Goal: Information Seeking & Learning: Learn about a topic

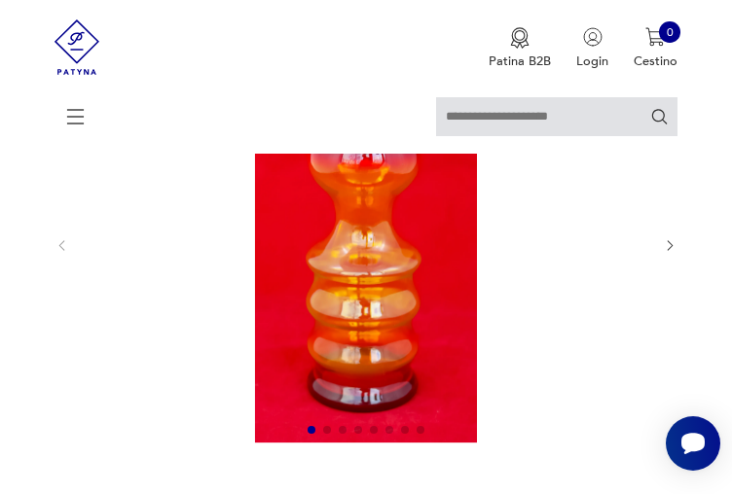
scroll to position [213, 0]
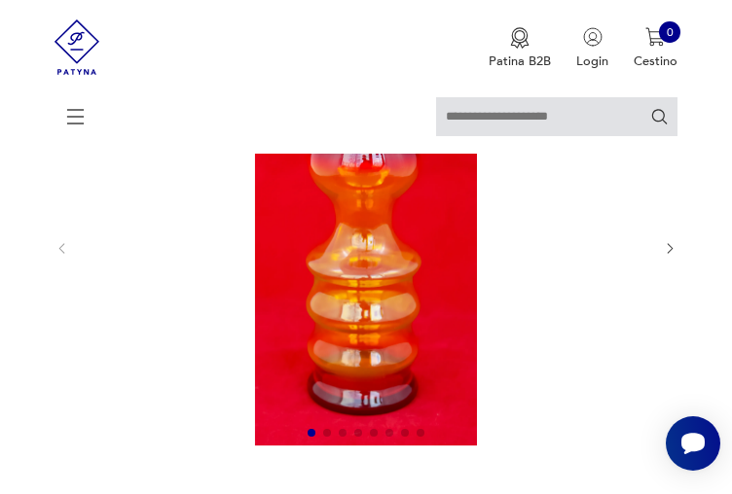
click at [430, 237] on img at bounding box center [366, 247] width 562 height 395
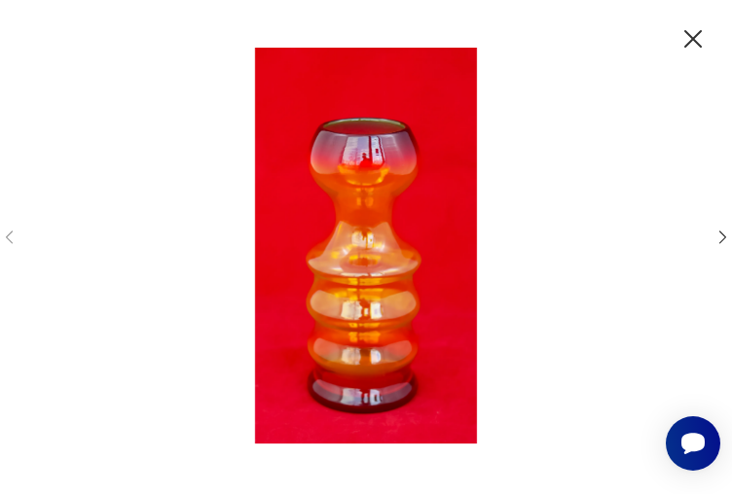
click at [399, 248] on img at bounding box center [365, 245] width 663 height 395
click at [327, 386] on img at bounding box center [365, 245] width 663 height 395
click at [312, 427] on img at bounding box center [365, 245] width 663 height 395
click at [286, 412] on img at bounding box center [365, 245] width 663 height 395
click at [693, 45] on icon "button" at bounding box center [692, 38] width 31 height 31
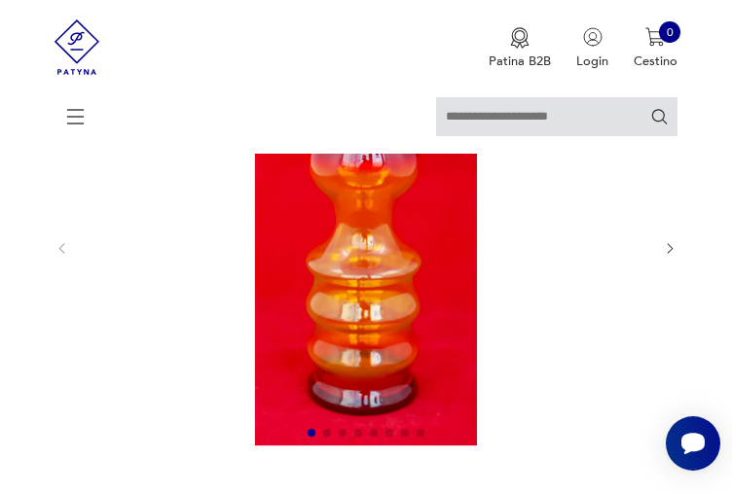
click at [673, 245] on icon "button" at bounding box center [669, 248] width 14 height 14
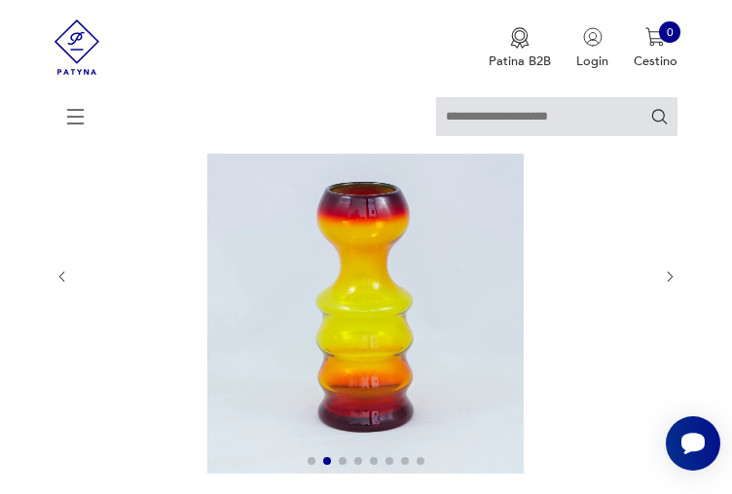
scroll to position [184, 0]
click at [363, 303] on img at bounding box center [366, 276] width 562 height 395
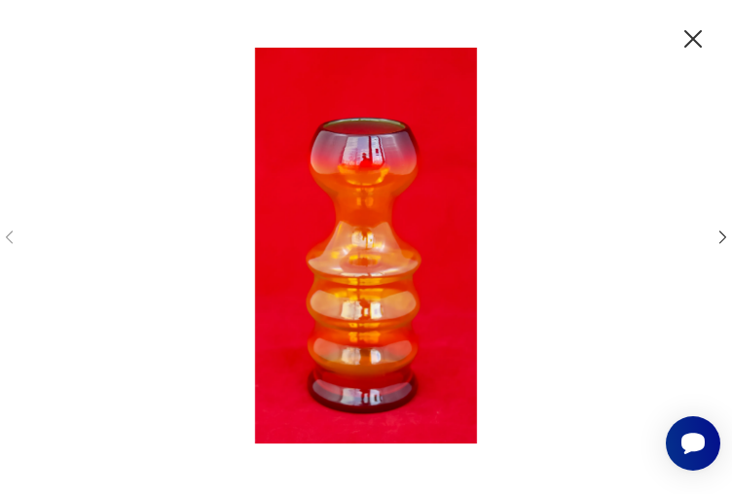
click at [125, 312] on img at bounding box center [365, 245] width 663 height 395
click at [265, 191] on img at bounding box center [365, 245] width 663 height 395
click at [689, 39] on icon "button" at bounding box center [692, 38] width 31 height 31
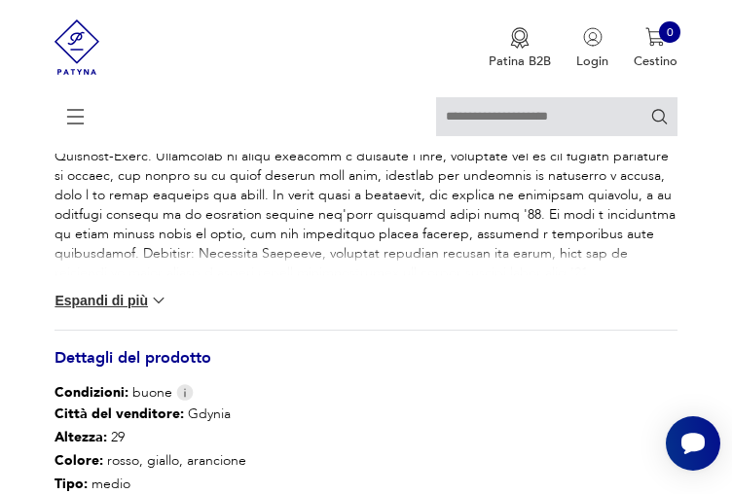
scroll to position [1104, 0]
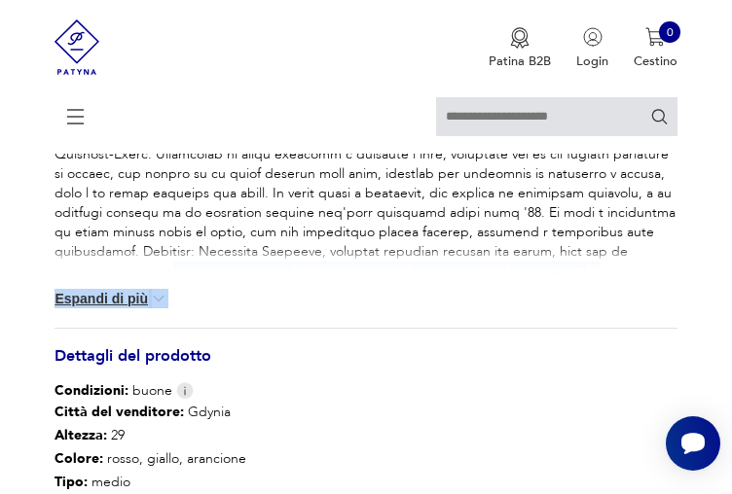
drag, startPoint x: 599, startPoint y: 255, endPoint x: 108, endPoint y: 321, distance: 495.7
click at [108, 330] on div "Descrizione del prodotto Condizioni: in ottime condizioni, coerenti con l'età E…" at bounding box center [365, 475] width 622 height 769
click at [139, 304] on font "Espandi di più" at bounding box center [100, 299] width 93 height 16
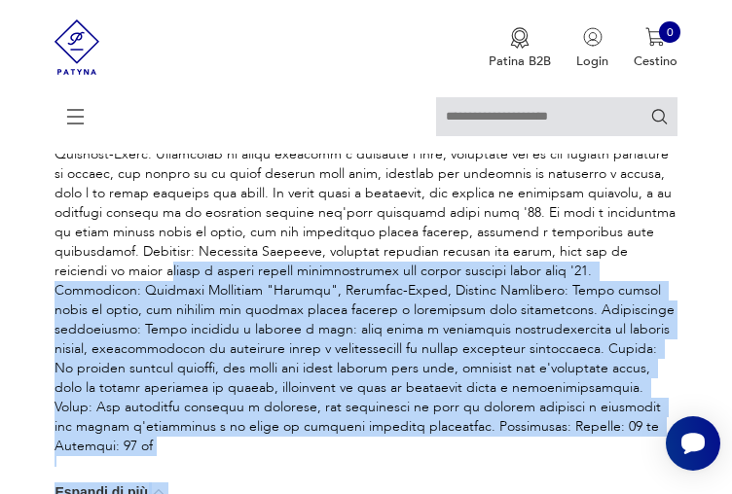
click at [47, 293] on section "Prodotto esaurito Descrizione del prodotto Condizioni: in ottime condizioni, co…" at bounding box center [366, 126] width 732 height 1934
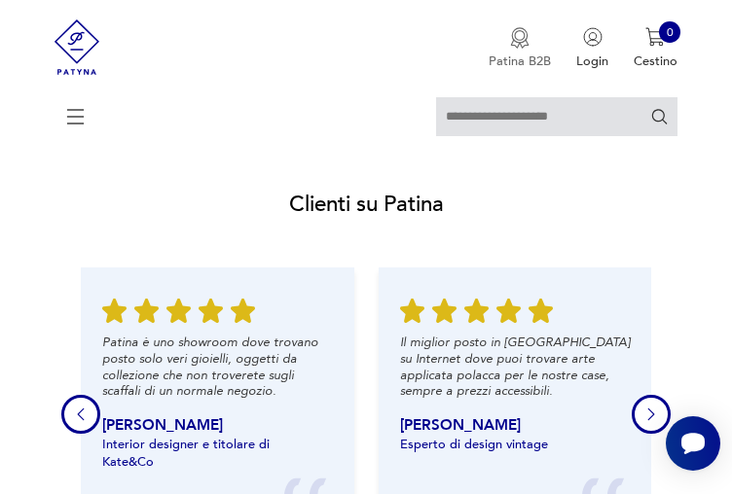
scroll to position [2958, 0]
